Goal: Transaction & Acquisition: Purchase product/service

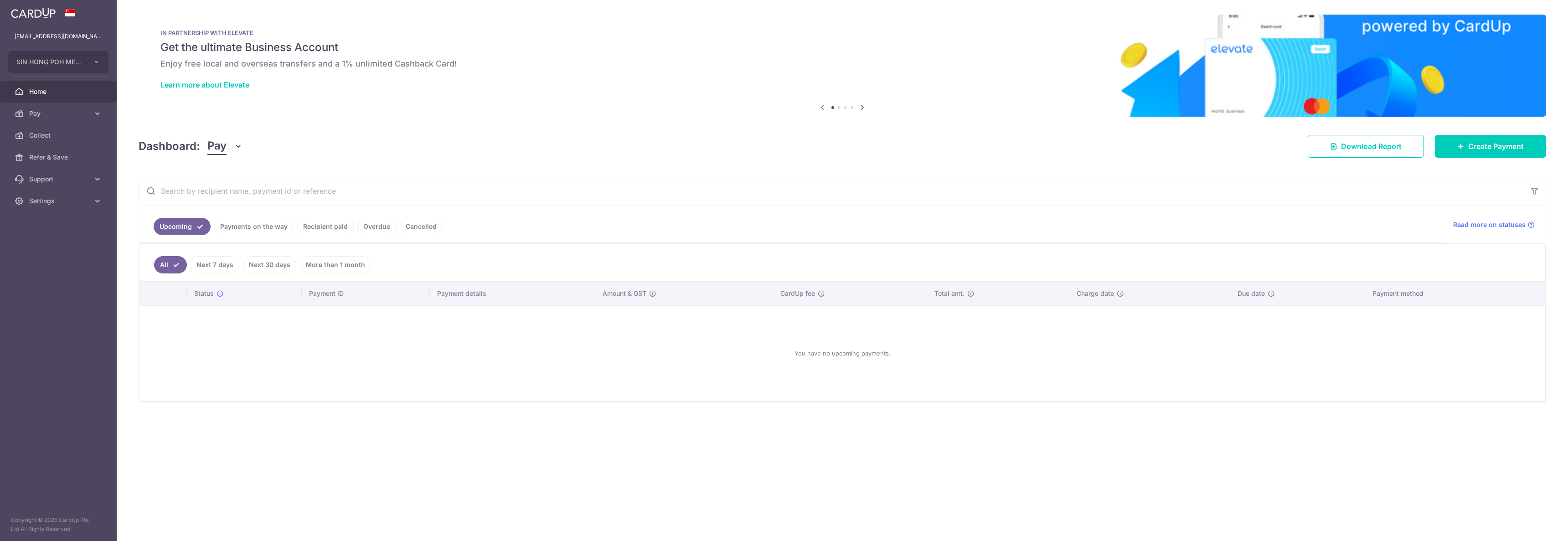
click at [45, 106] on link "Pay" at bounding box center [58, 113] width 117 height 22
click at [83, 134] on span "Payments" at bounding box center [59, 135] width 60 height 9
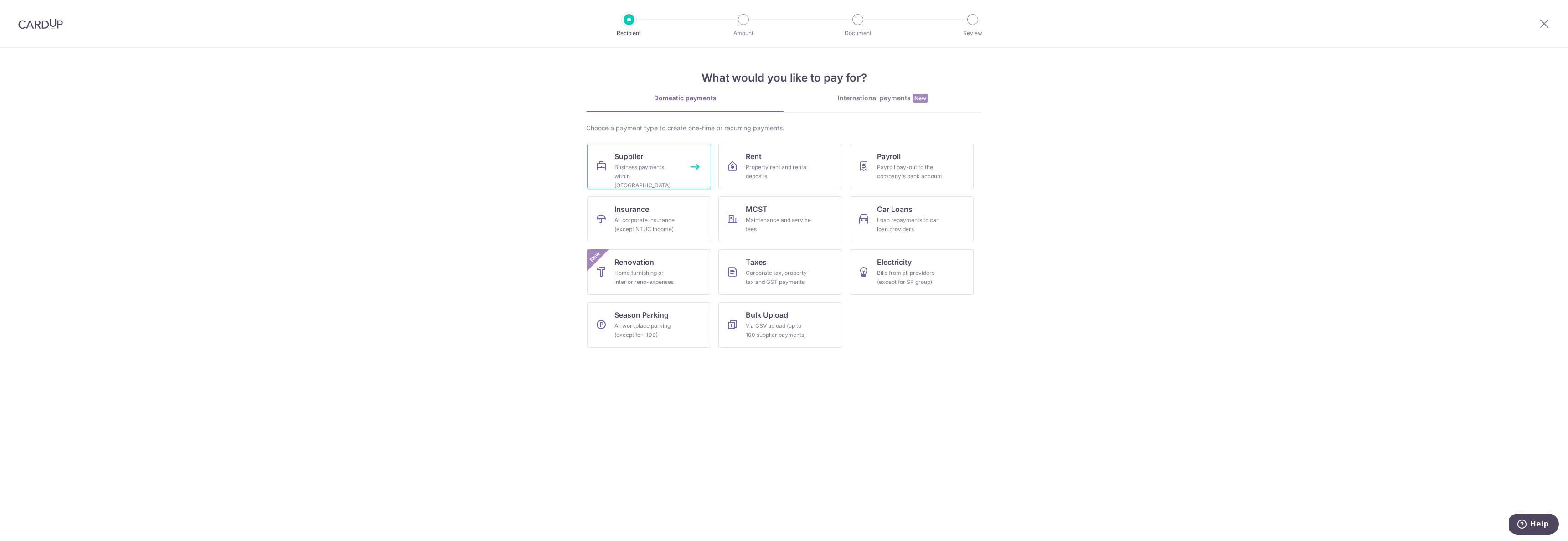
click at [634, 157] on span "Supplier" at bounding box center [628, 156] width 29 height 11
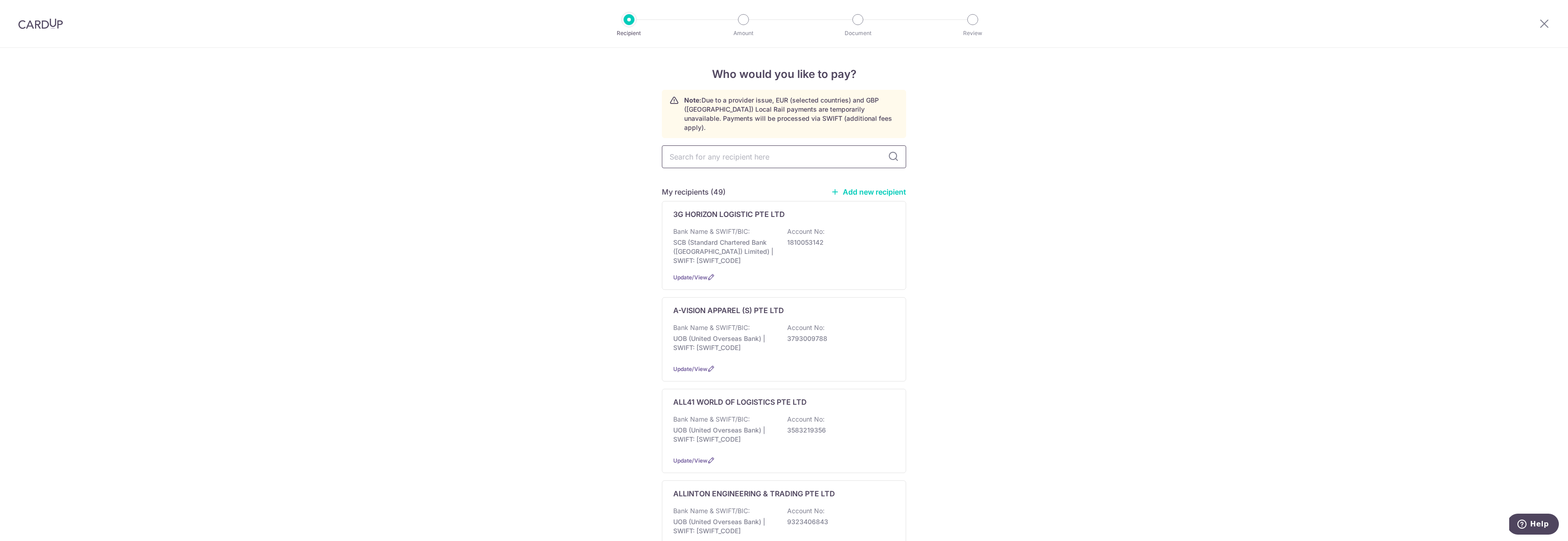
click at [710, 156] on input "text" at bounding box center [783, 156] width 244 height 23
type input "tong hock"
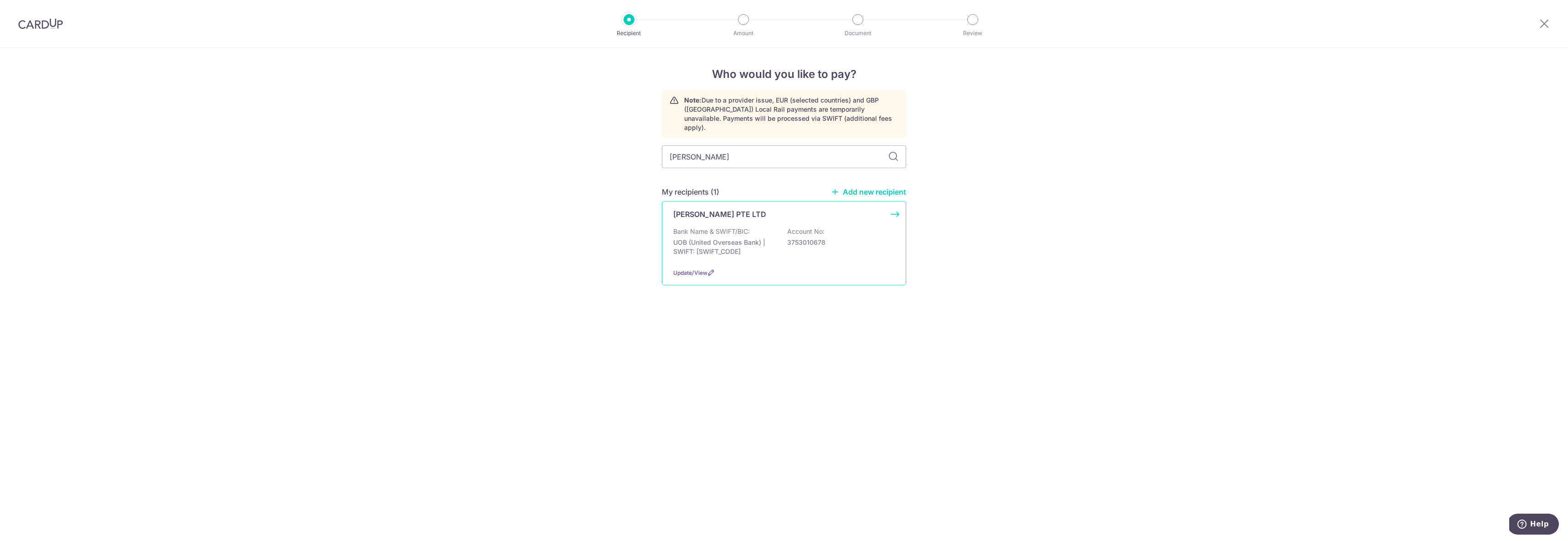
click at [775, 227] on div "Bank Name & SWIFT/BIC: UOB (United Overseas Bank) | SWIFT: UOVBSGSGXXX Account …" at bounding box center [784, 243] width 222 height 33
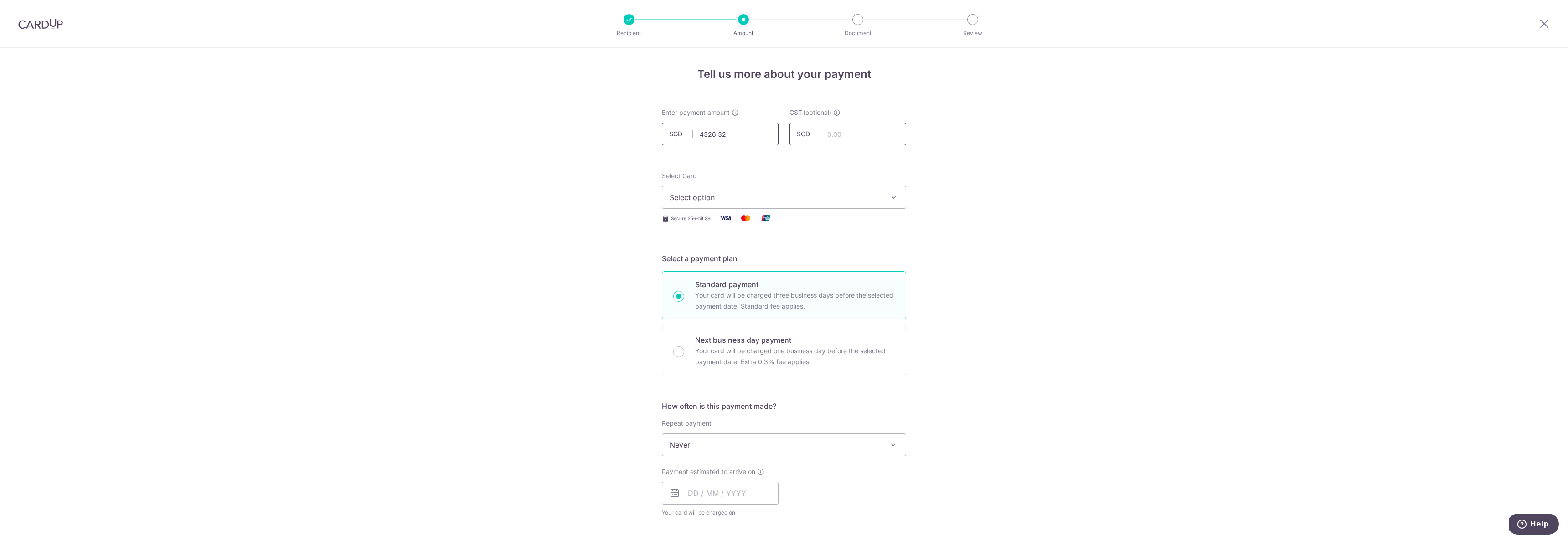
type input "4,326.32"
click at [761, 202] on span "Select option" at bounding box center [775, 197] width 212 height 11
click at [726, 290] on link "**** 6720" at bounding box center [784, 284] width 243 height 22
click at [950, 271] on div "Tell us more about your payment Enter payment amount SGD 4,326.32 4326.32 GST (…" at bounding box center [784, 490] width 1568 height 885
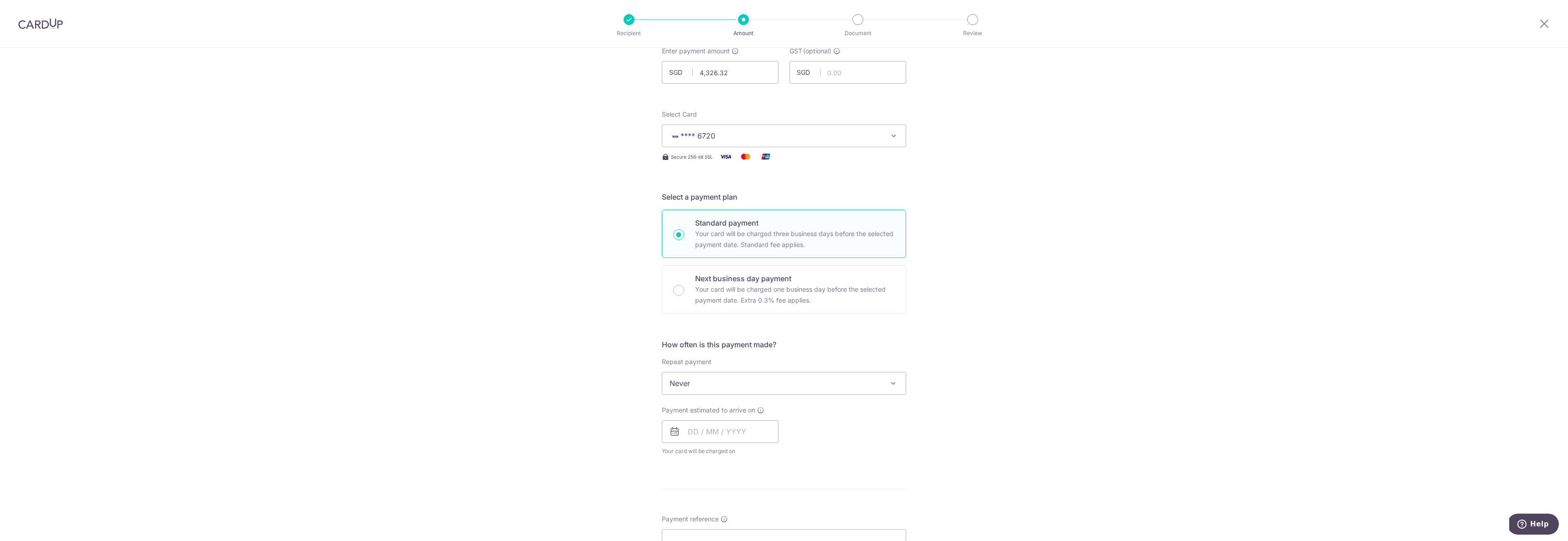
scroll to position [128, 0]
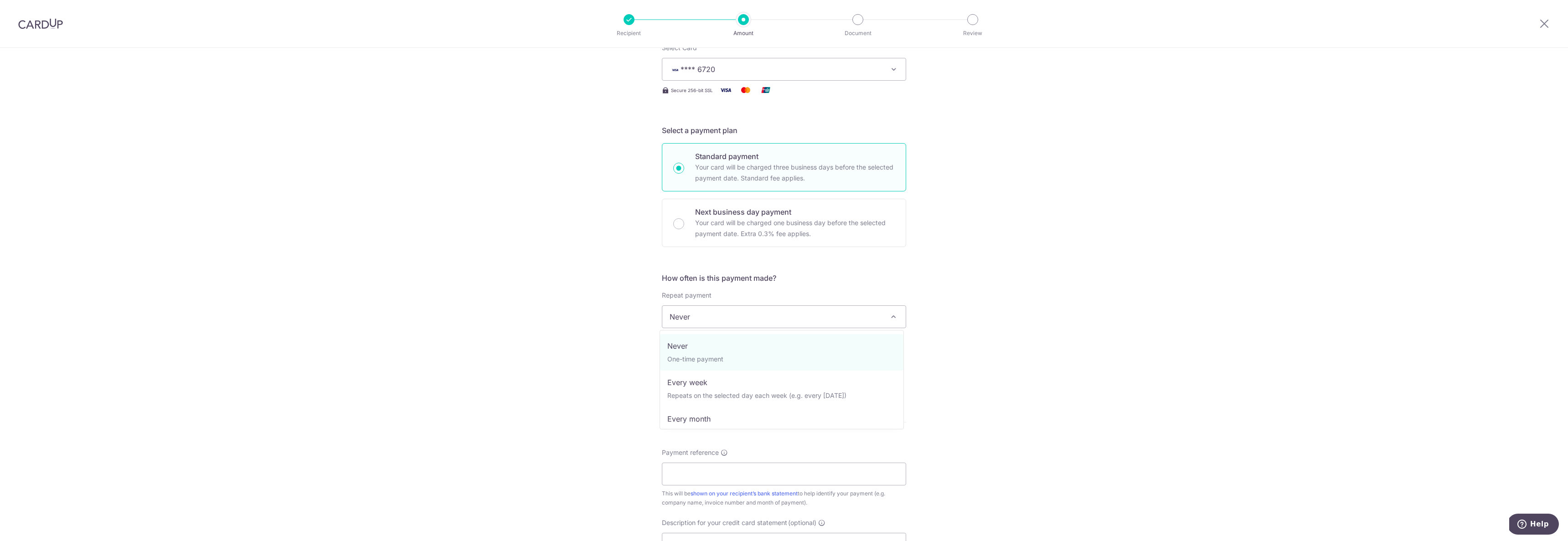
click at [791, 313] on span "Never" at bounding box center [784, 316] width 243 height 22
click at [993, 334] on div "Tell us more about your payment Enter payment amount SGD 4,326.32 4326.32 GST (…" at bounding box center [784, 362] width 1568 height 885
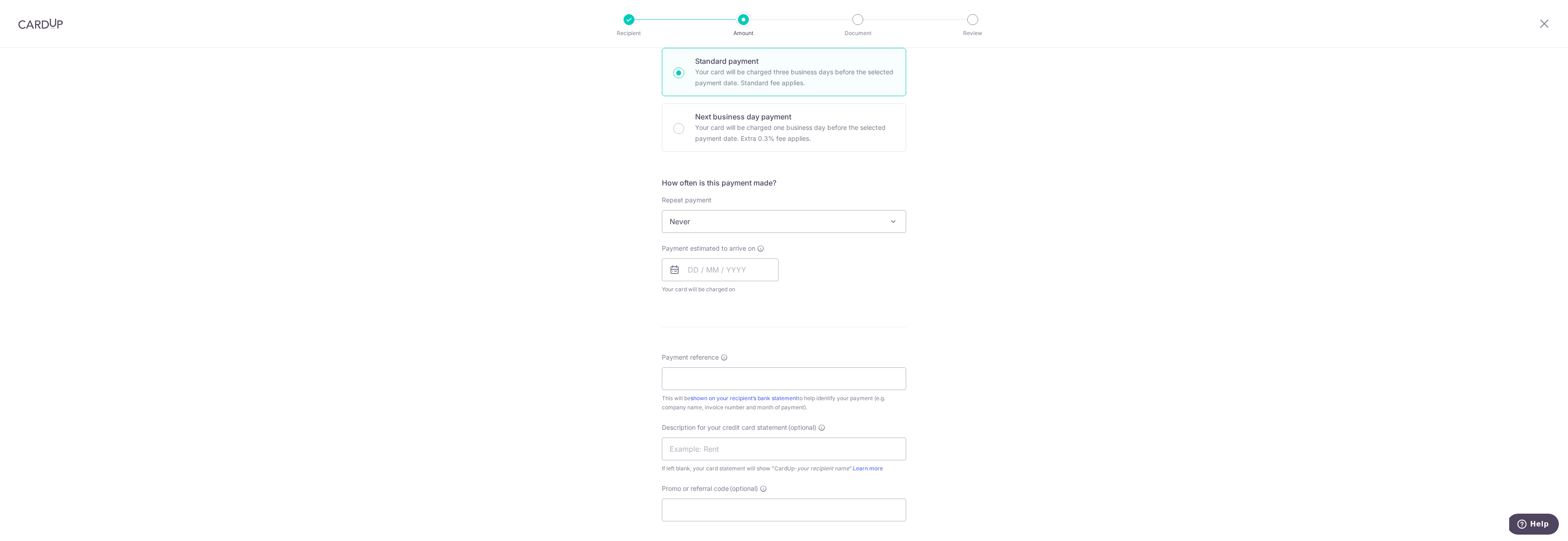
scroll to position [265, 0]
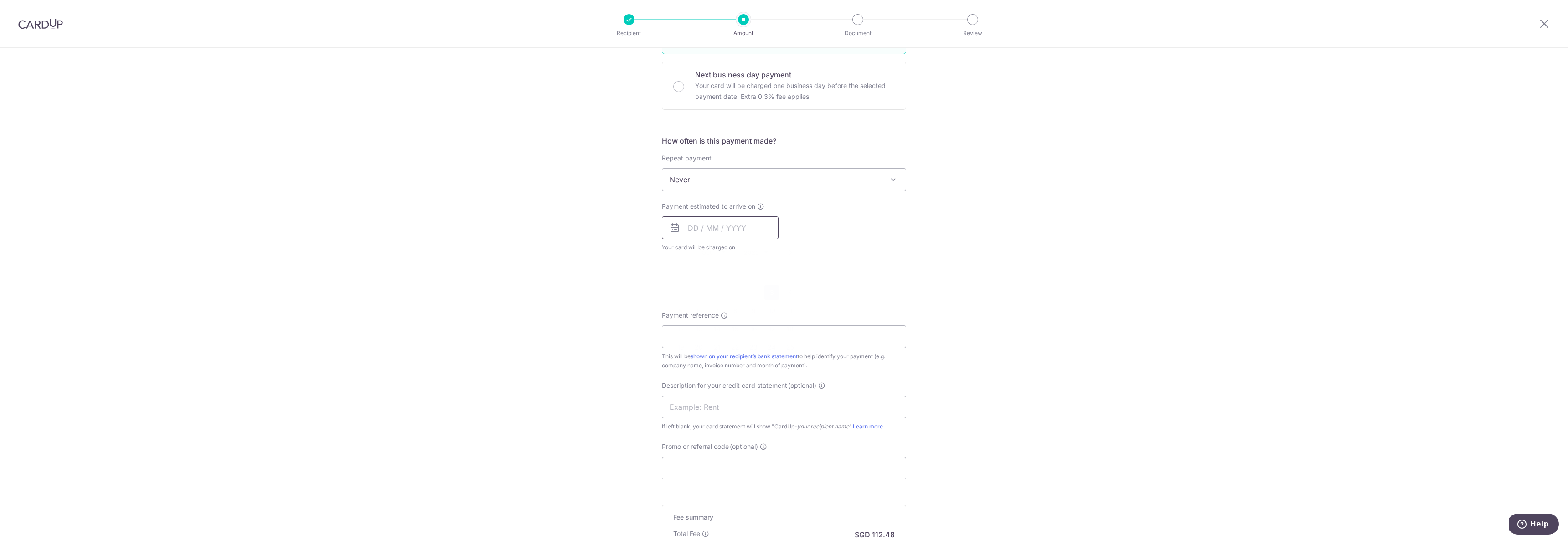
click at [741, 226] on input "text" at bounding box center [720, 228] width 117 height 23
click at [773, 298] on link "3" at bounding box center [772, 293] width 15 height 15
type input "[DATE]"
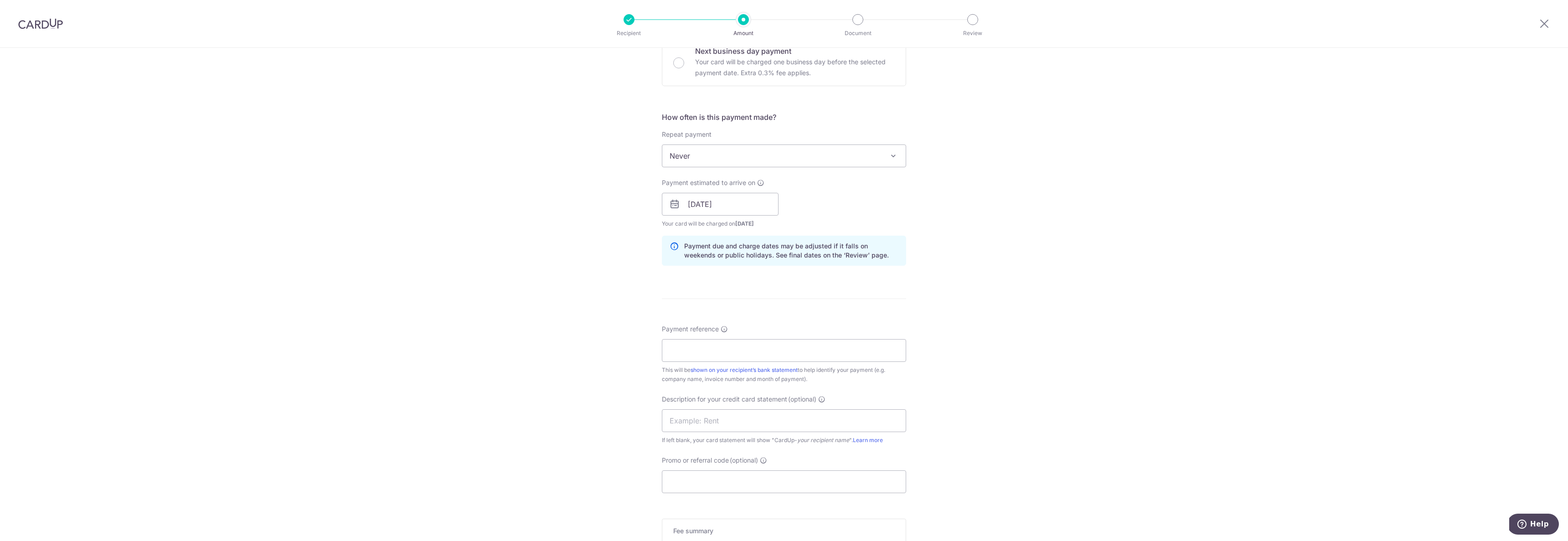
scroll to position [393, 0]
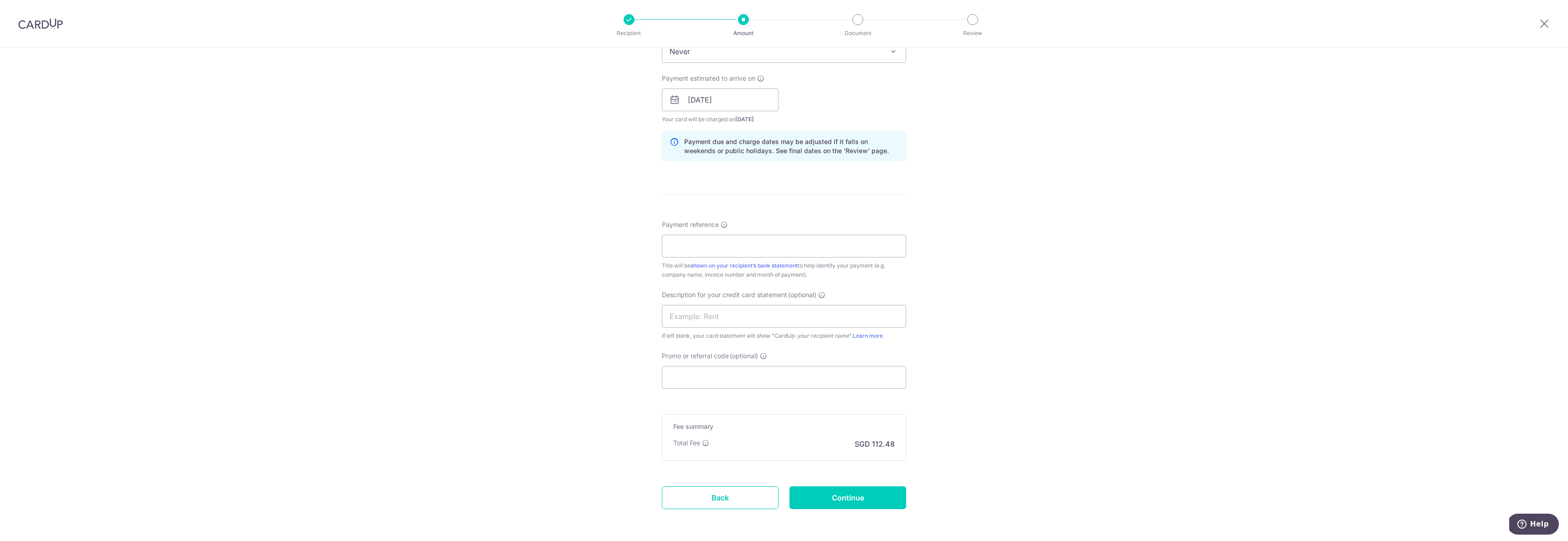
click at [773, 257] on div "Payment reference This will be shown on your recipient’s bank statement to help…" at bounding box center [783, 250] width 244 height 59
click at [783, 253] on input "Payment reference" at bounding box center [783, 246] width 244 height 23
type input "INV-46019"
click at [741, 373] on input "Promo or referral code (optional) Enter either a promo code or a referral code …" at bounding box center [783, 375] width 244 height 23
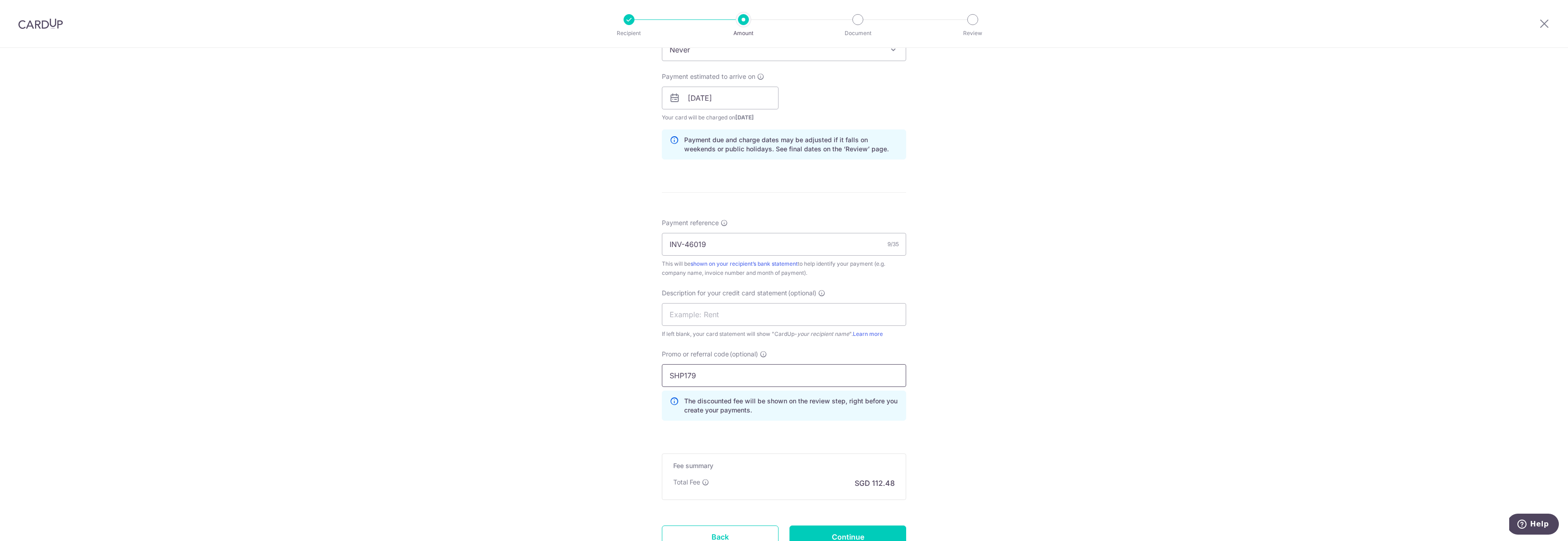
type input "SHP179"
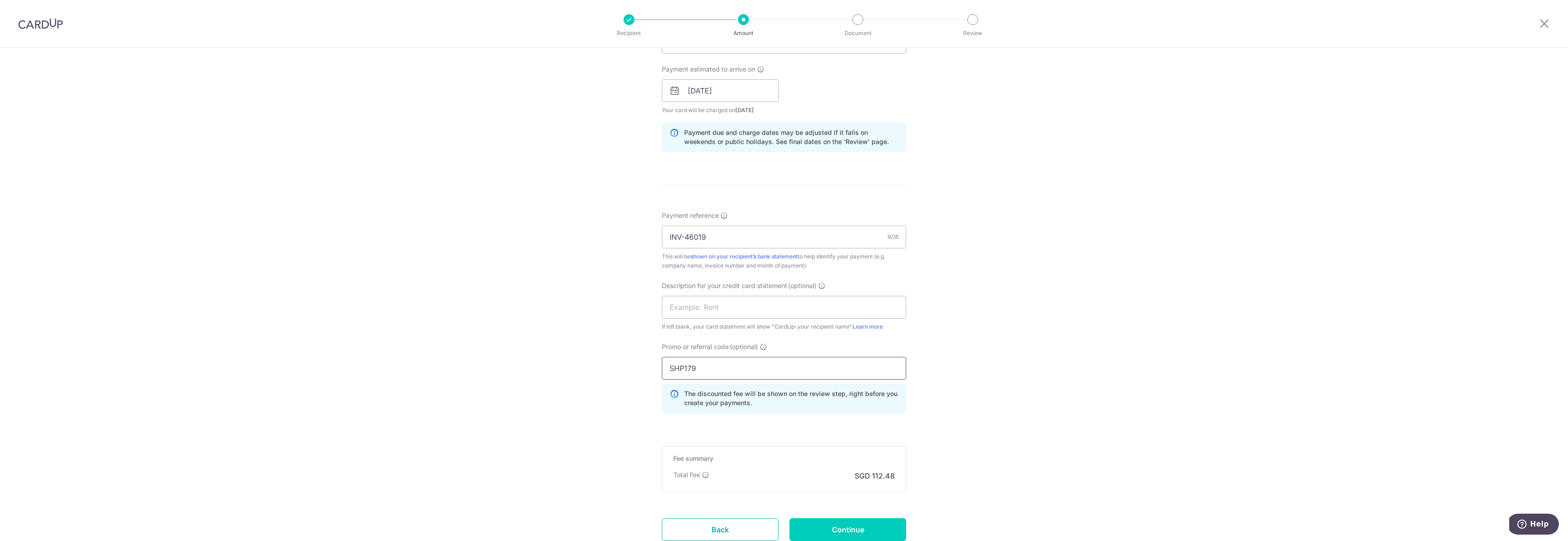
scroll to position [427, 0]
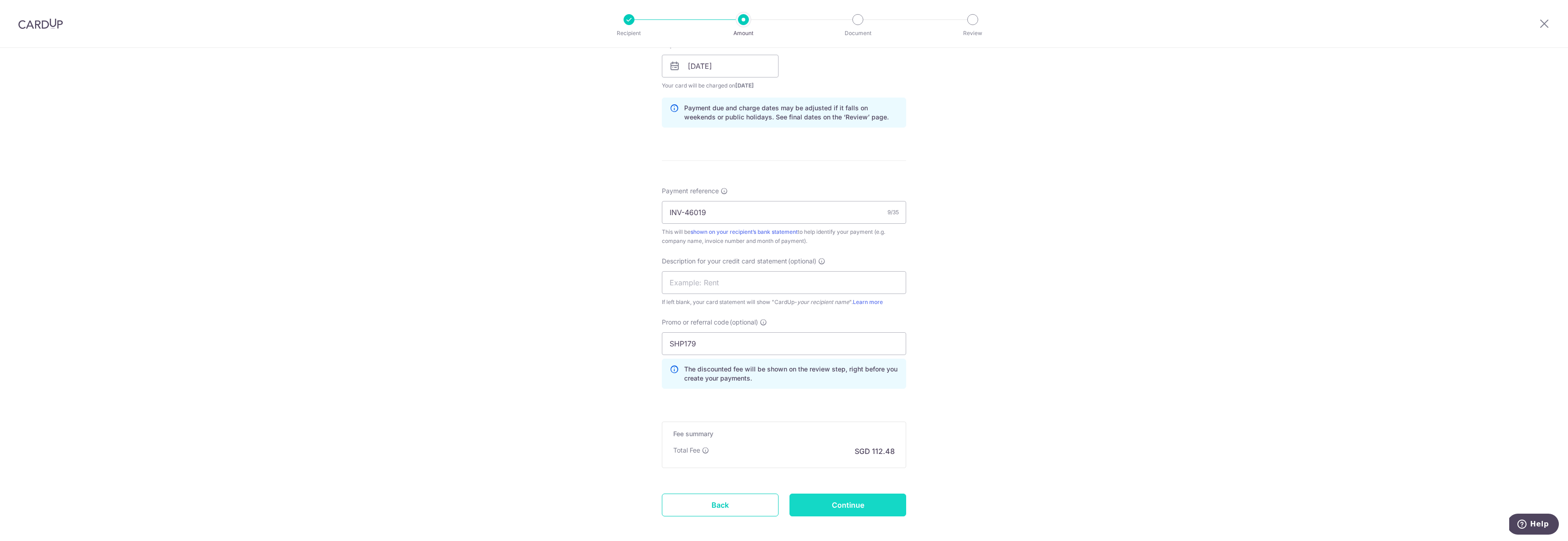
click at [841, 497] on input "Continue" at bounding box center [848, 504] width 117 height 23
type input "Create Schedule"
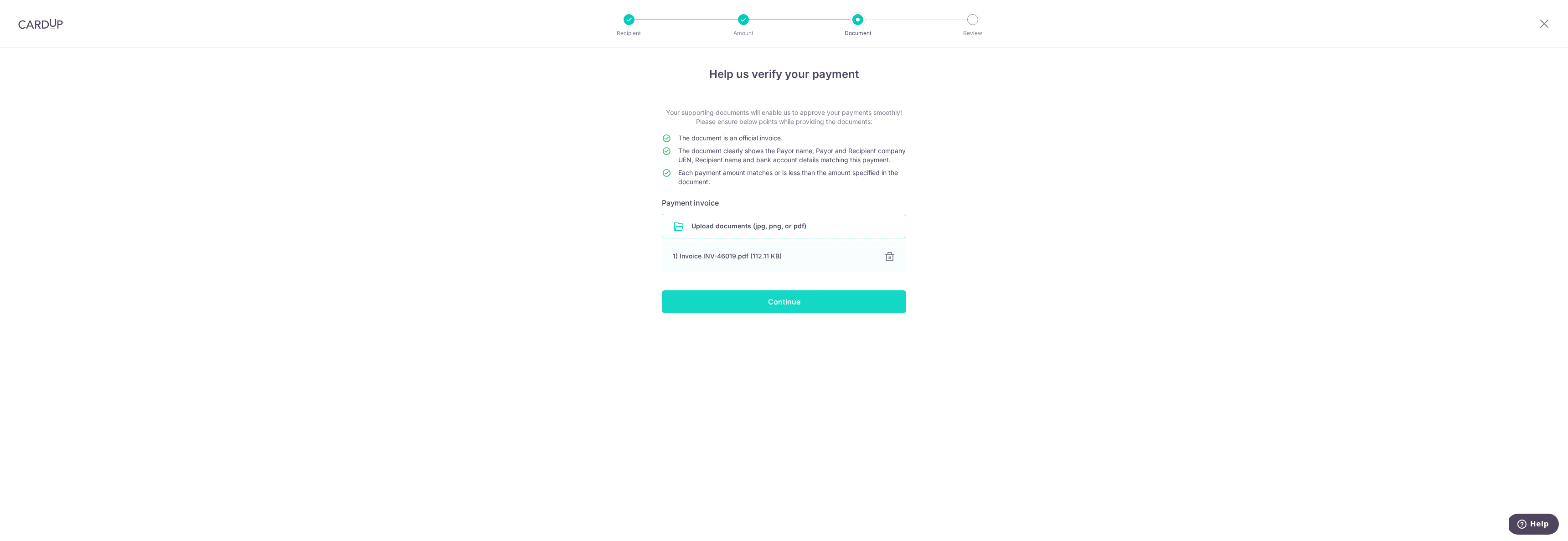
click at [744, 313] on input "Continue" at bounding box center [783, 301] width 244 height 23
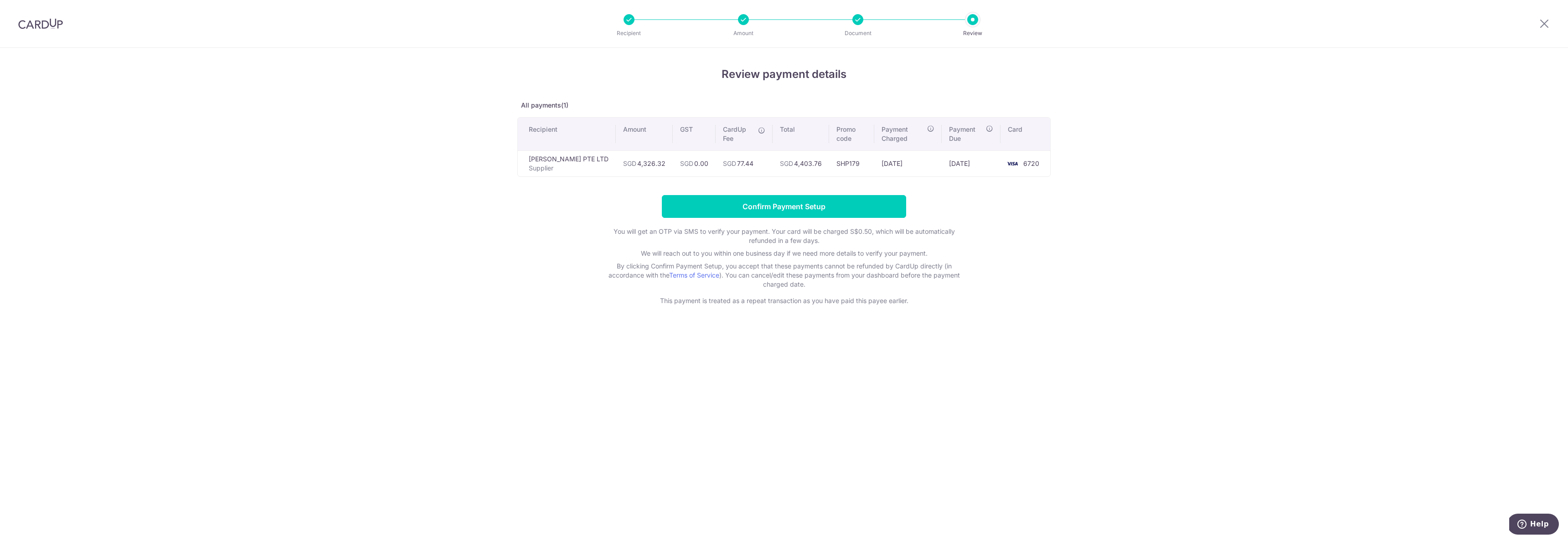
click at [788, 218] on form "Confirm Payment Setup You will get an OTP via SMS to verify your payment. Your …" at bounding box center [784, 250] width 533 height 110
click at [796, 211] on input "Confirm Payment Setup" at bounding box center [783, 206] width 244 height 23
